Goal: Register for event/course

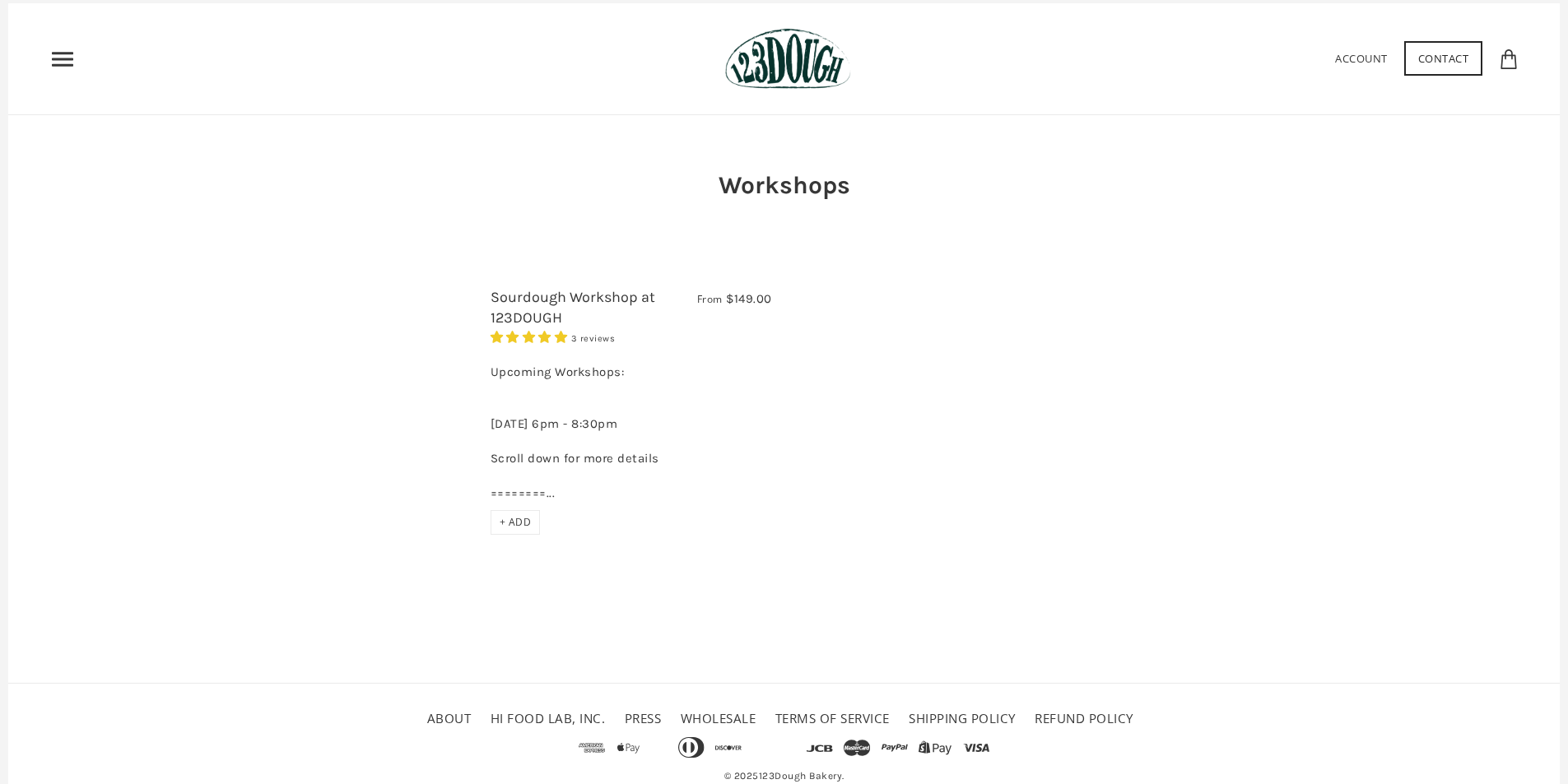
scroll to position [74, 0]
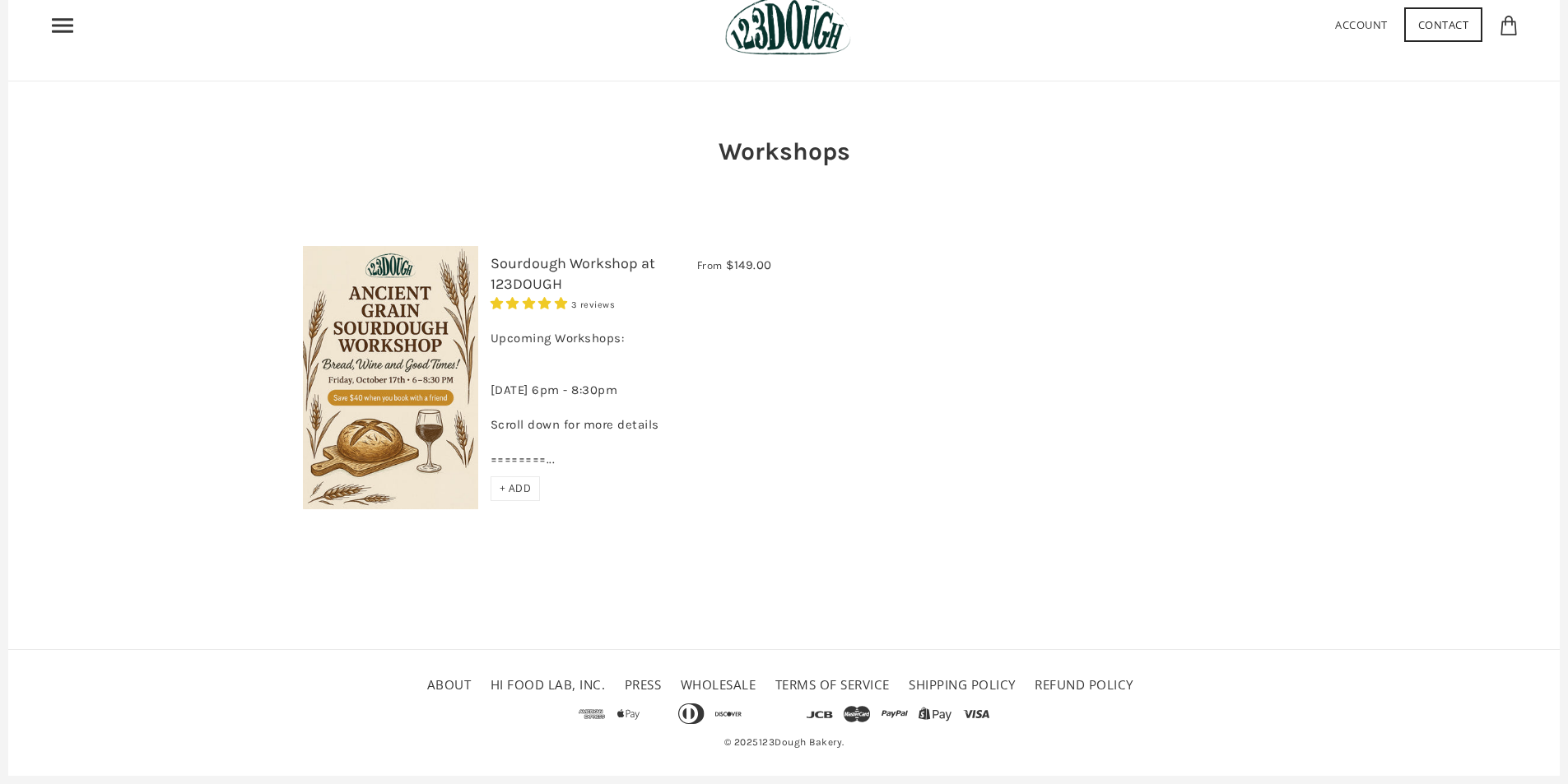
click at [517, 494] on span "+ ADD" at bounding box center [515, 489] width 32 height 14
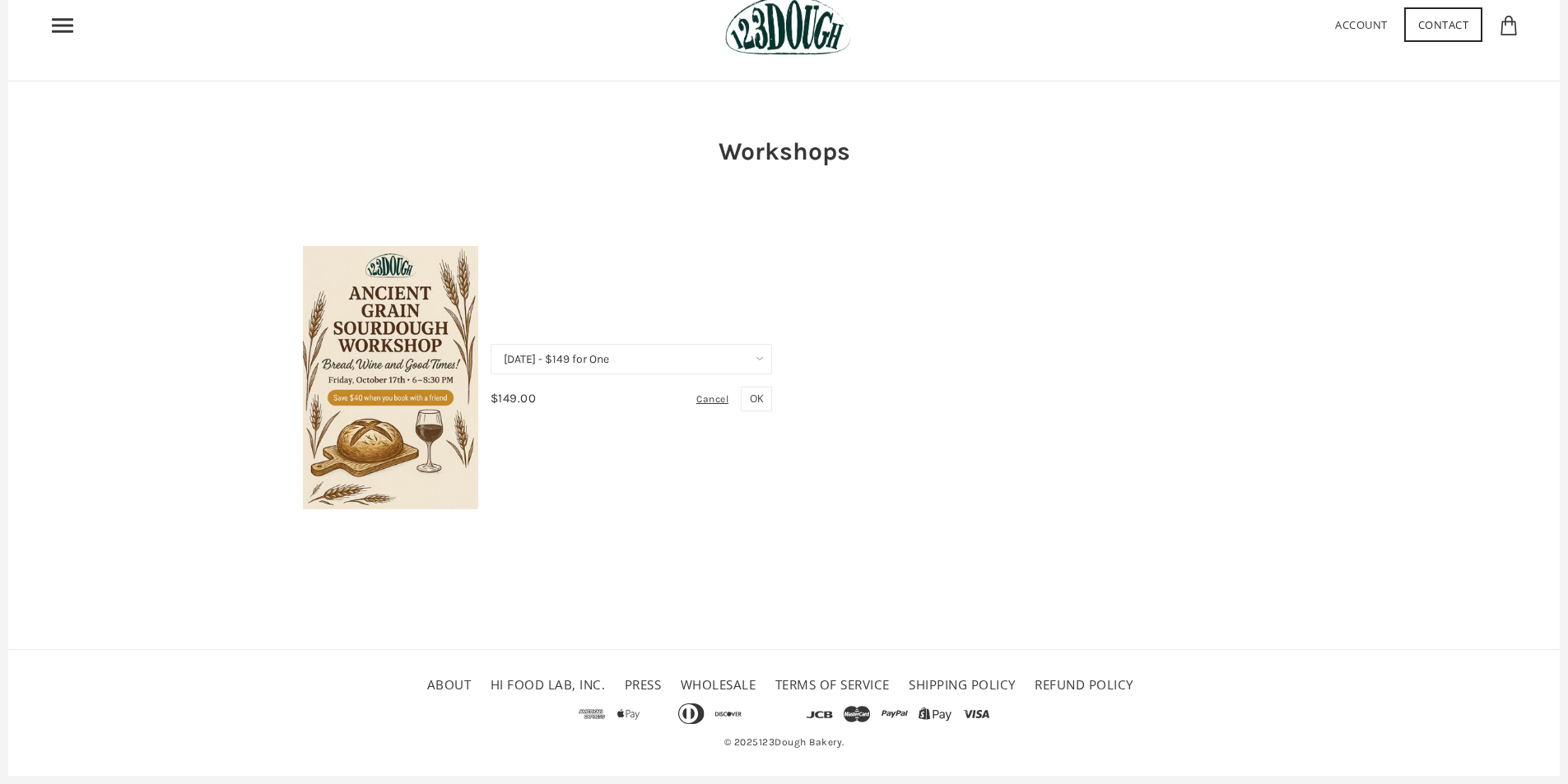
click at [733, 362] on select "[DATE] - $149 for One [DATE] - $258 for Two (Save $40)" at bounding box center [631, 359] width 282 height 30
select select "[DATE] - $258 for Two (Save $40)"
click at [490, 344] on select "[DATE] - $149 for One [DATE] - $258 for Two (Save $40)" at bounding box center [631, 359] width 282 height 30
click at [764, 392] on button "OK" at bounding box center [756, 398] width 31 height 24
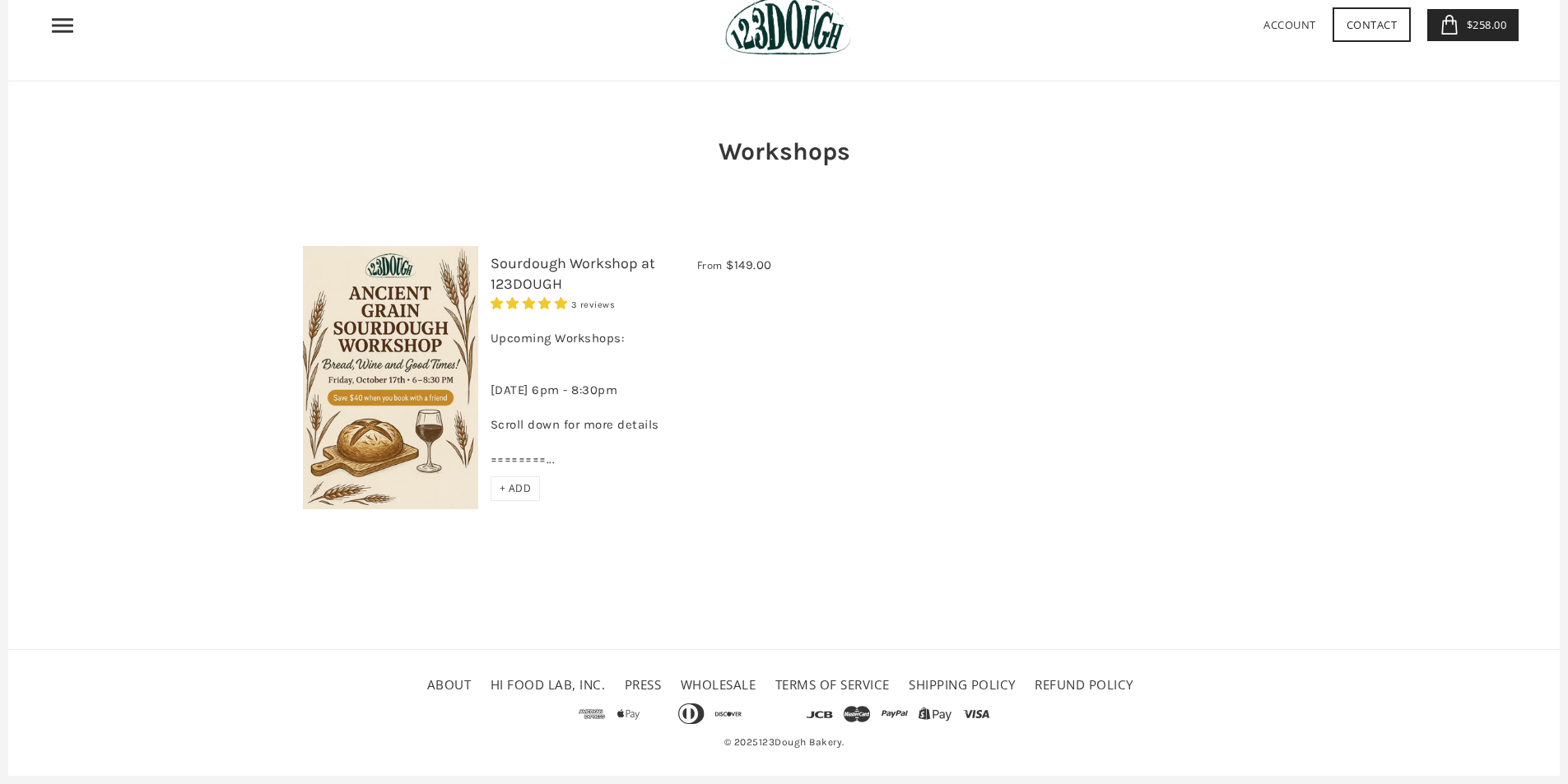
click at [1478, 25] on span "$258.00" at bounding box center [1484, 24] width 44 height 15
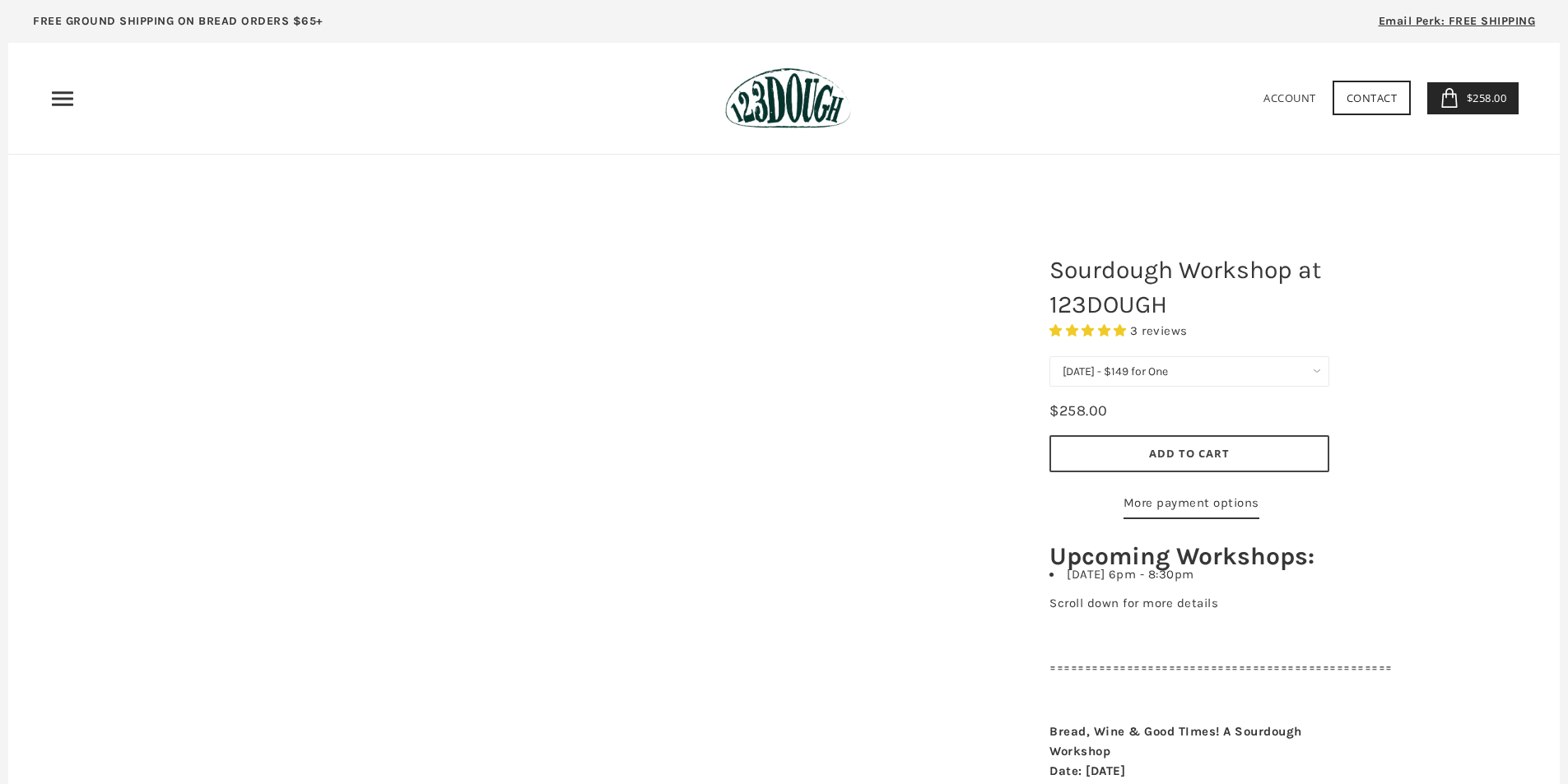
select select "[DATE] - $258 for Two (Save $40)"
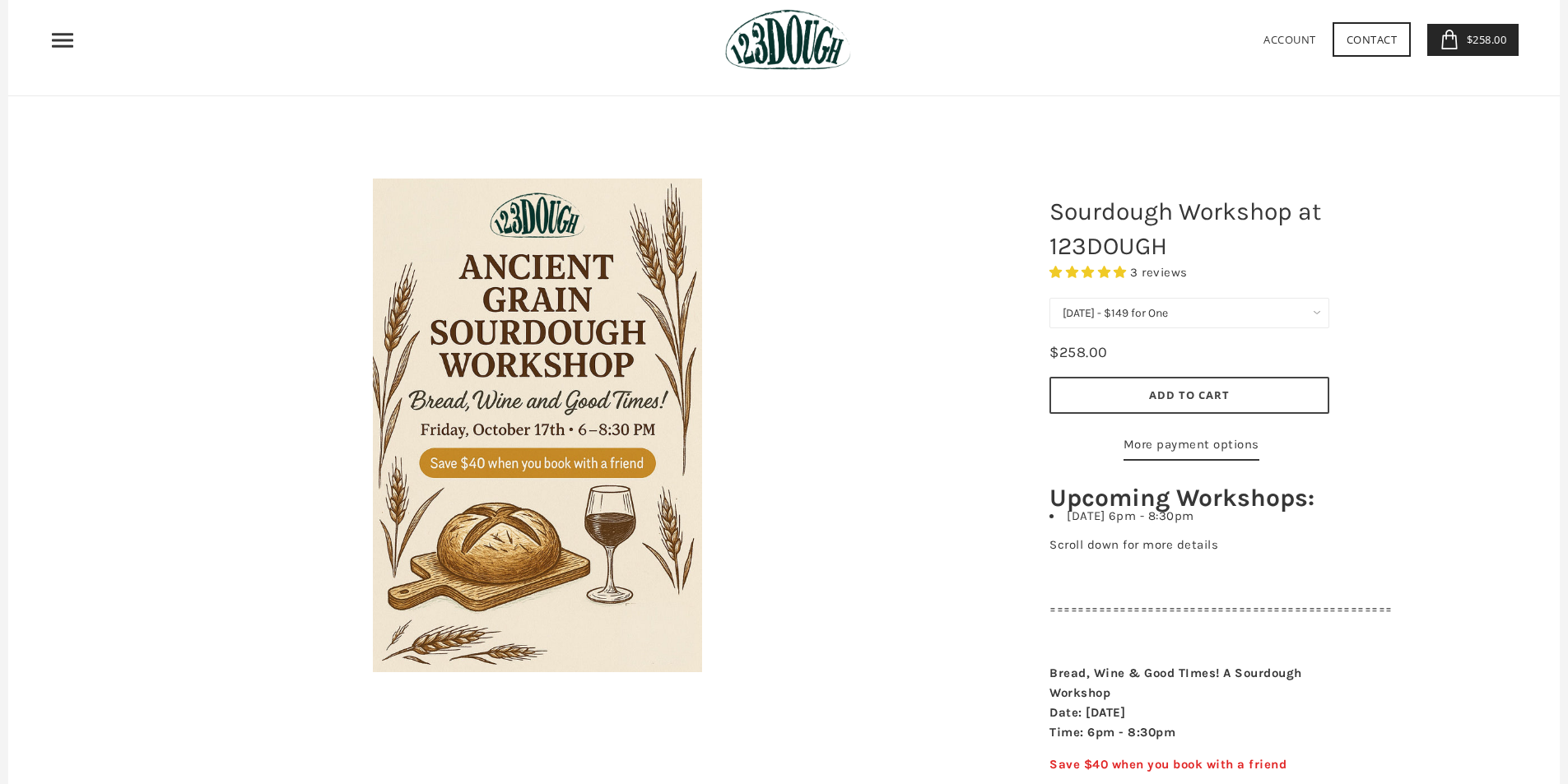
scroll to position [247, 0]
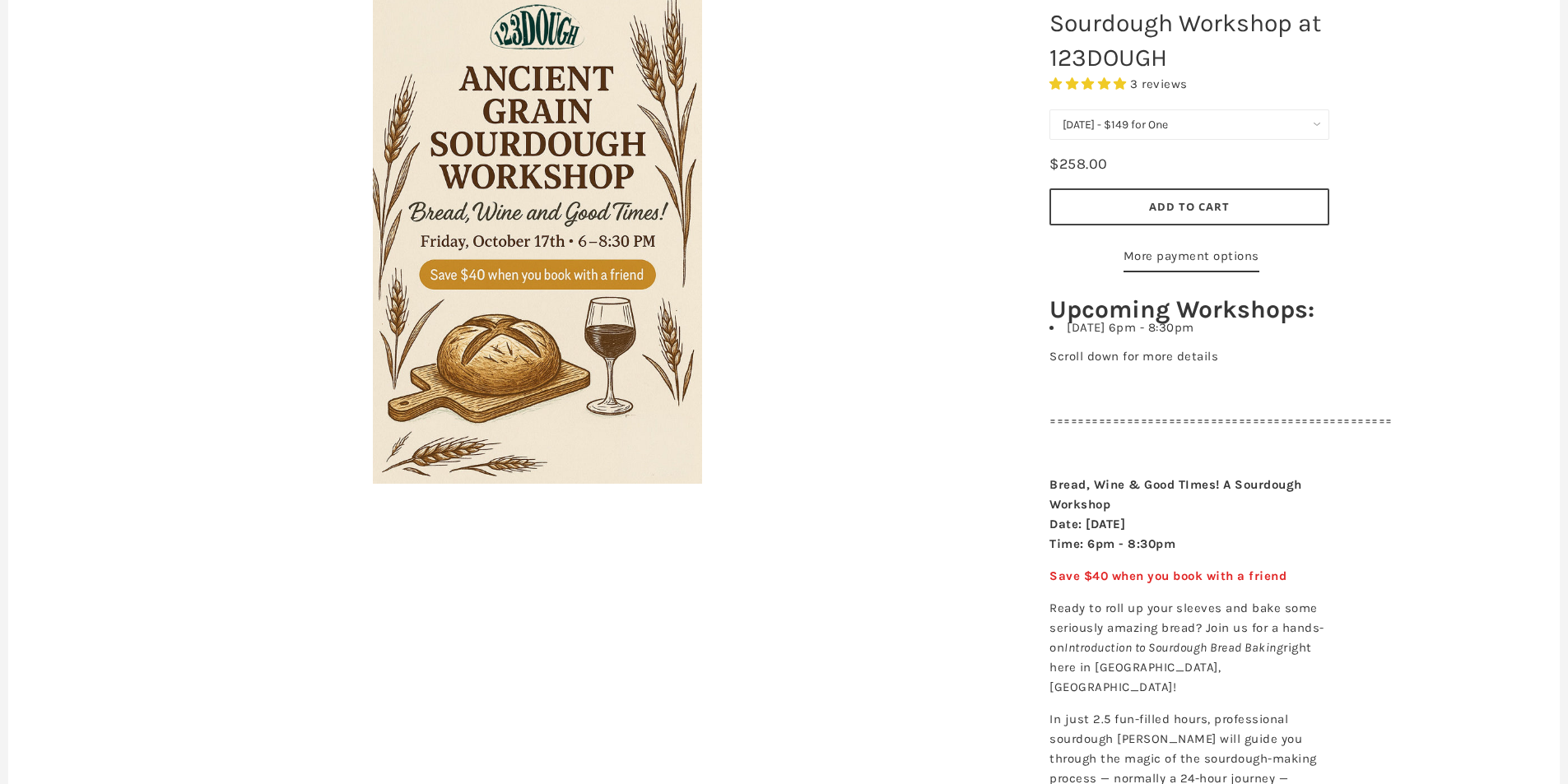
click at [1124, 249] on shop-pay-wallet-button at bounding box center [1121, 256] width 4 height 15
